Goal: Book appointment/travel/reservation

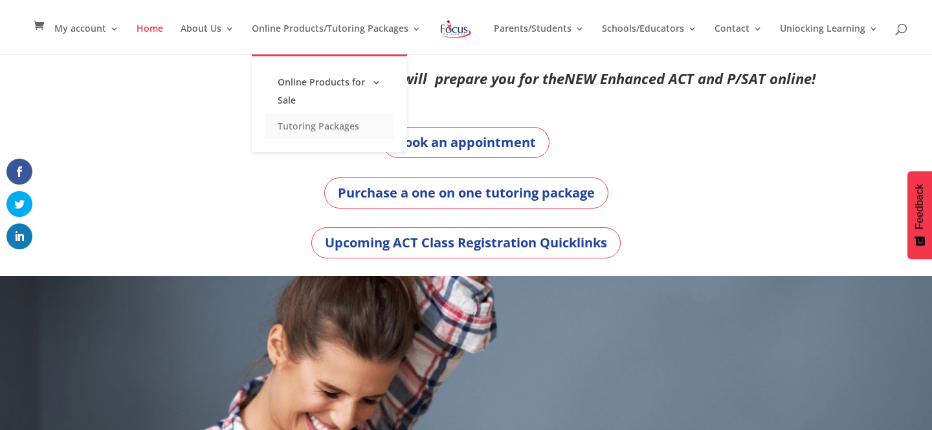
click at [333, 123] on link "Tutoring Packages" at bounding box center [329, 126] width 129 height 26
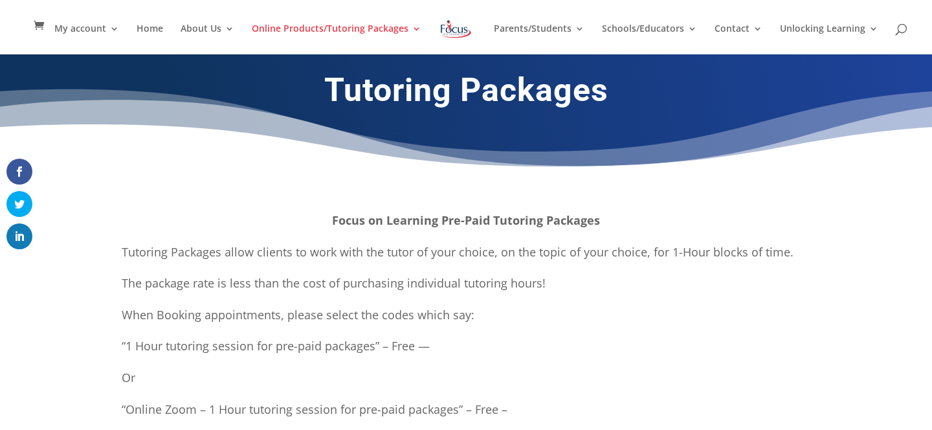
click at [455, 36] on img at bounding box center [456, 28] width 34 height 23
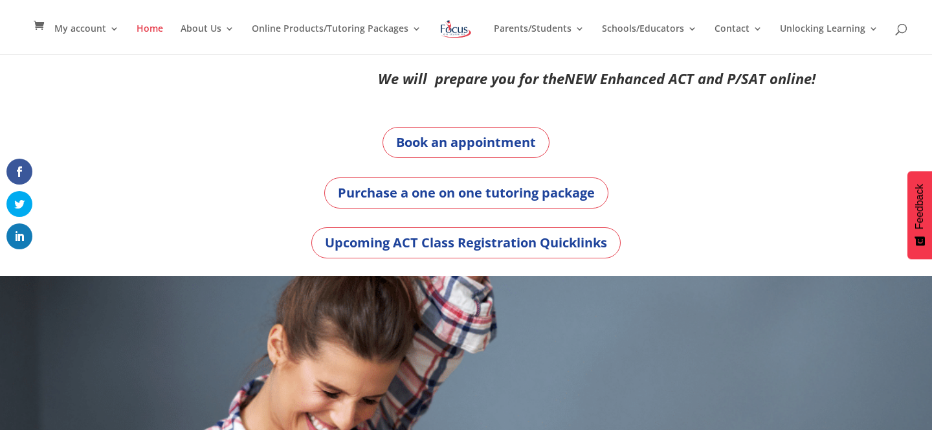
click at [445, 124] on div "Book an appointment Purchase a one on one tutoring package Upcoming ACT Class R…" at bounding box center [466, 192] width 699 height 166
click at [445, 140] on link "Book an appointment" at bounding box center [466, 142] width 167 height 31
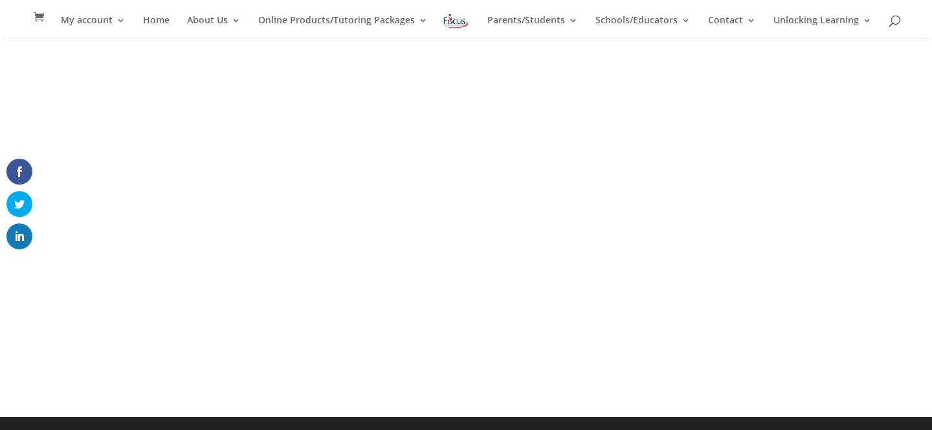
scroll to position [122, 0]
